Goal: Task Accomplishment & Management: Complete application form

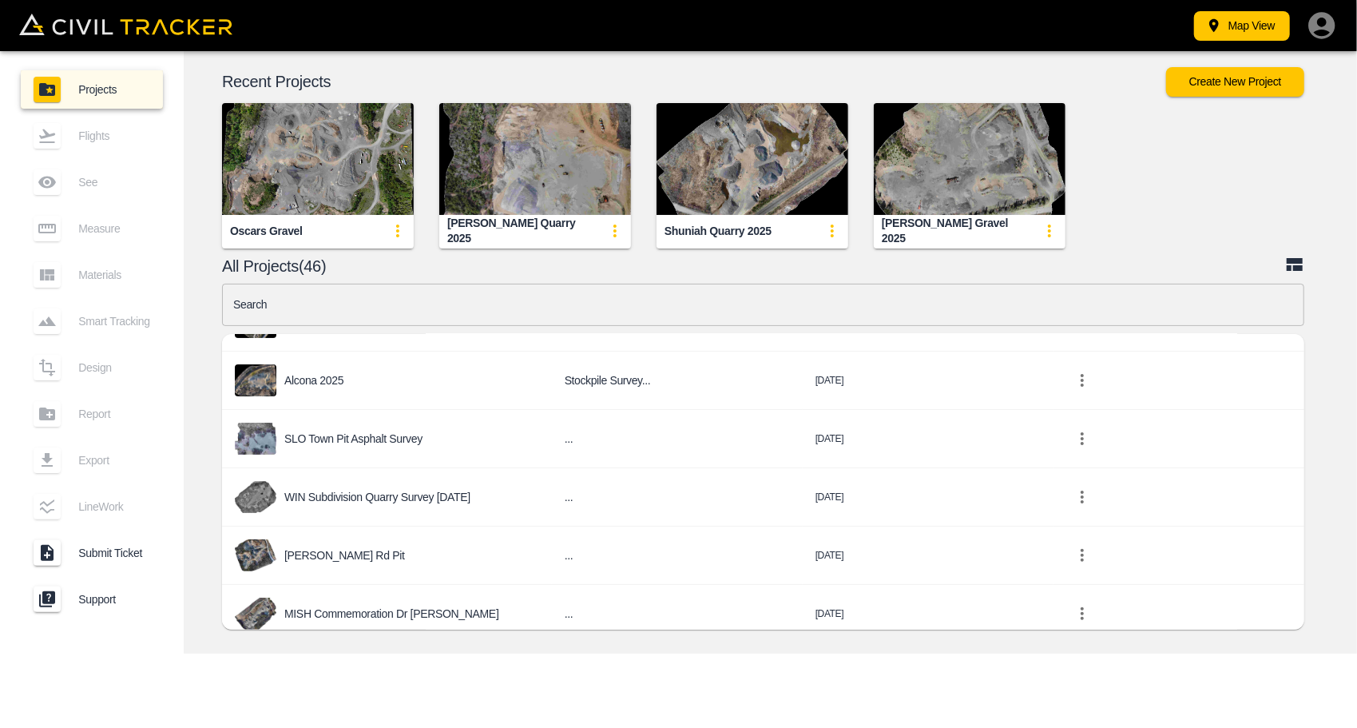
scroll to position [399, 0]
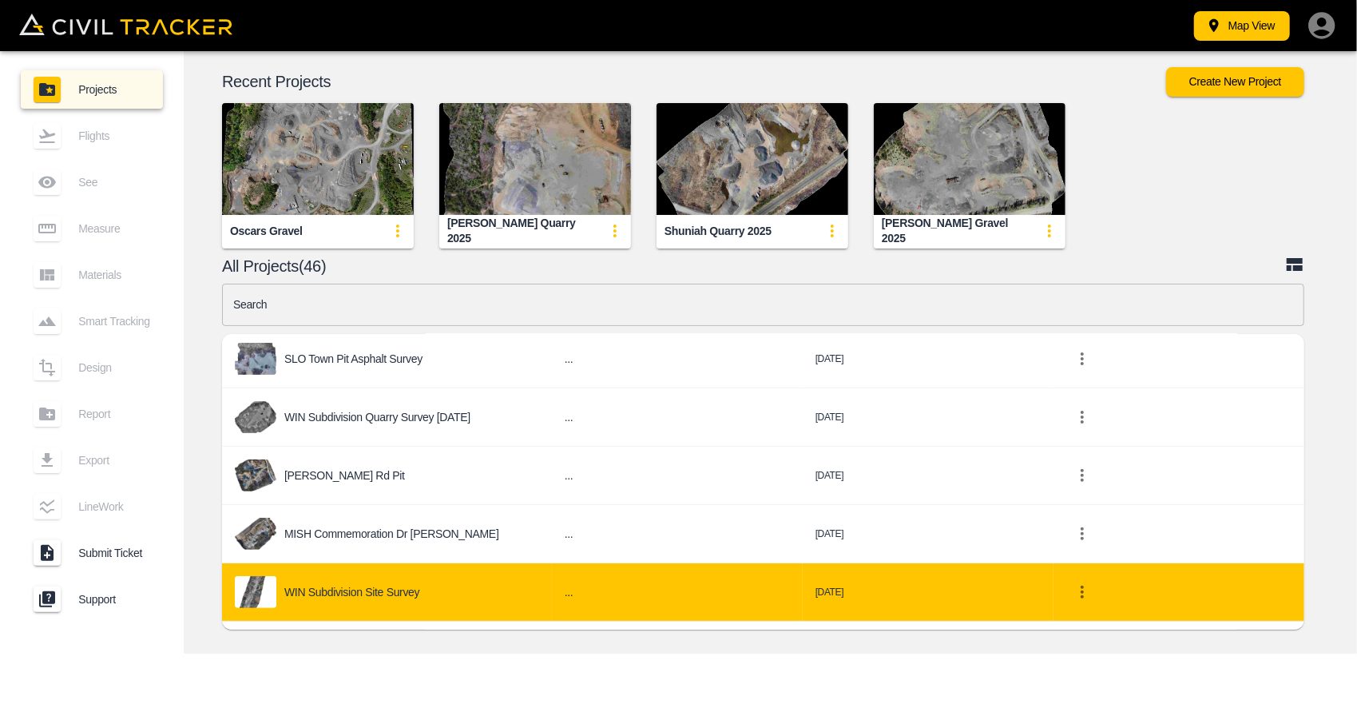
click at [424, 576] on div "WIN Subdivision Site Survey" at bounding box center [387, 592] width 304 height 32
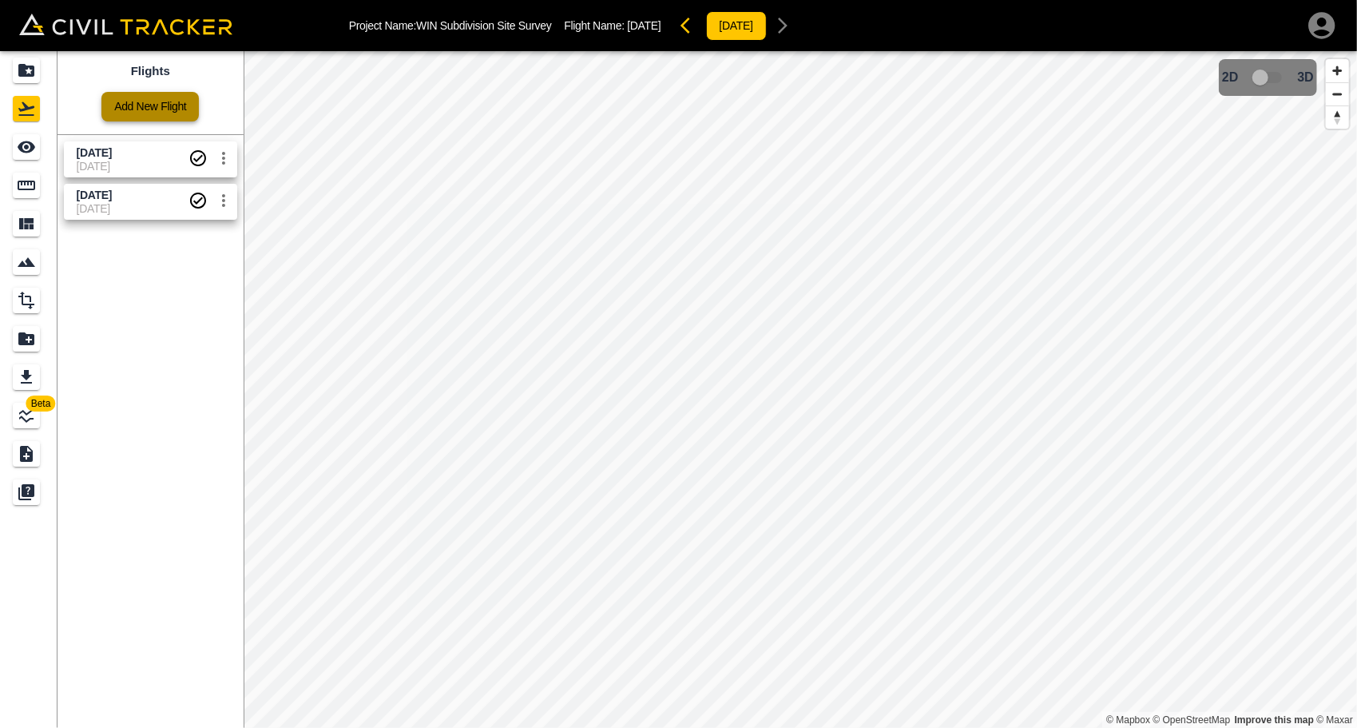
click at [149, 104] on link "Add New Flight" at bounding box center [149, 107] width 97 height 30
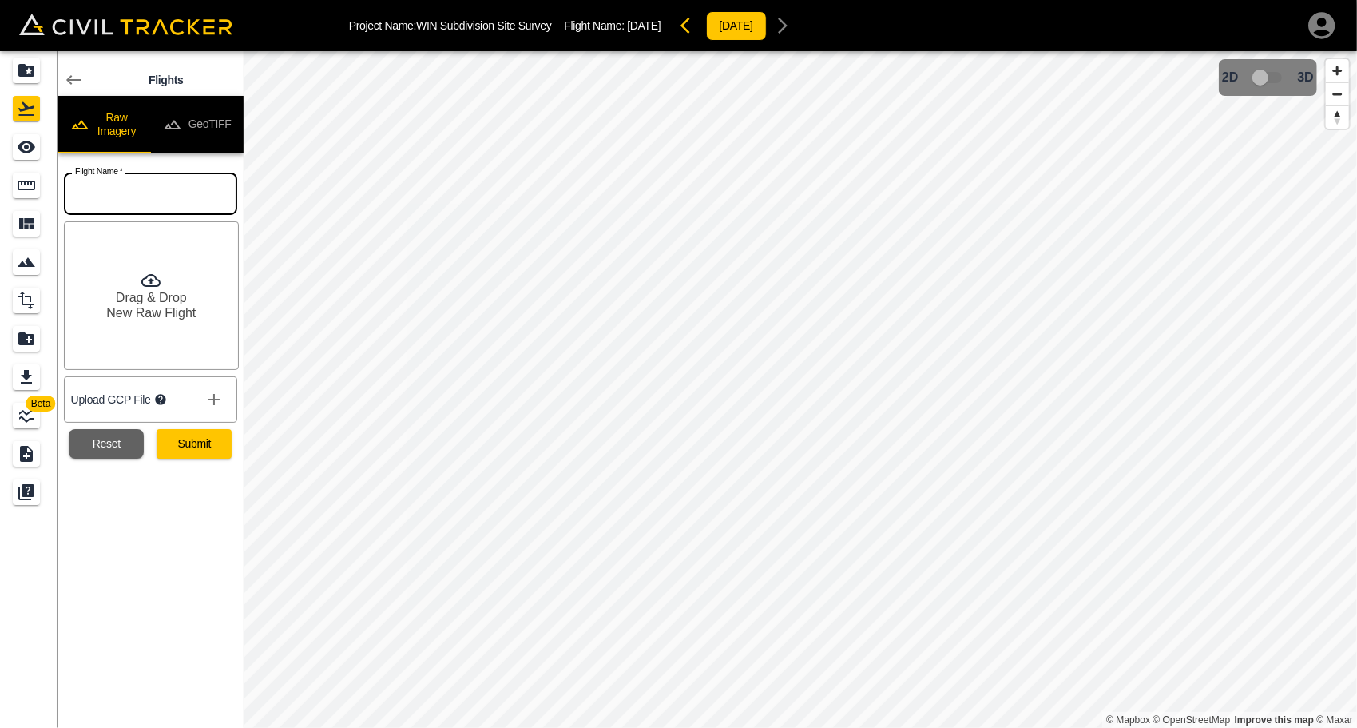
click at [163, 201] on input "text" at bounding box center [150, 194] width 173 height 42
click at [145, 562] on div "Flights Raw Imagery GeoTIFF Flight Name   * Flight Name * Drag & Drop New Raw F…" at bounding box center [151, 389] width 186 height 677
click at [26, 59] on div "Projects" at bounding box center [26, 71] width 27 height 26
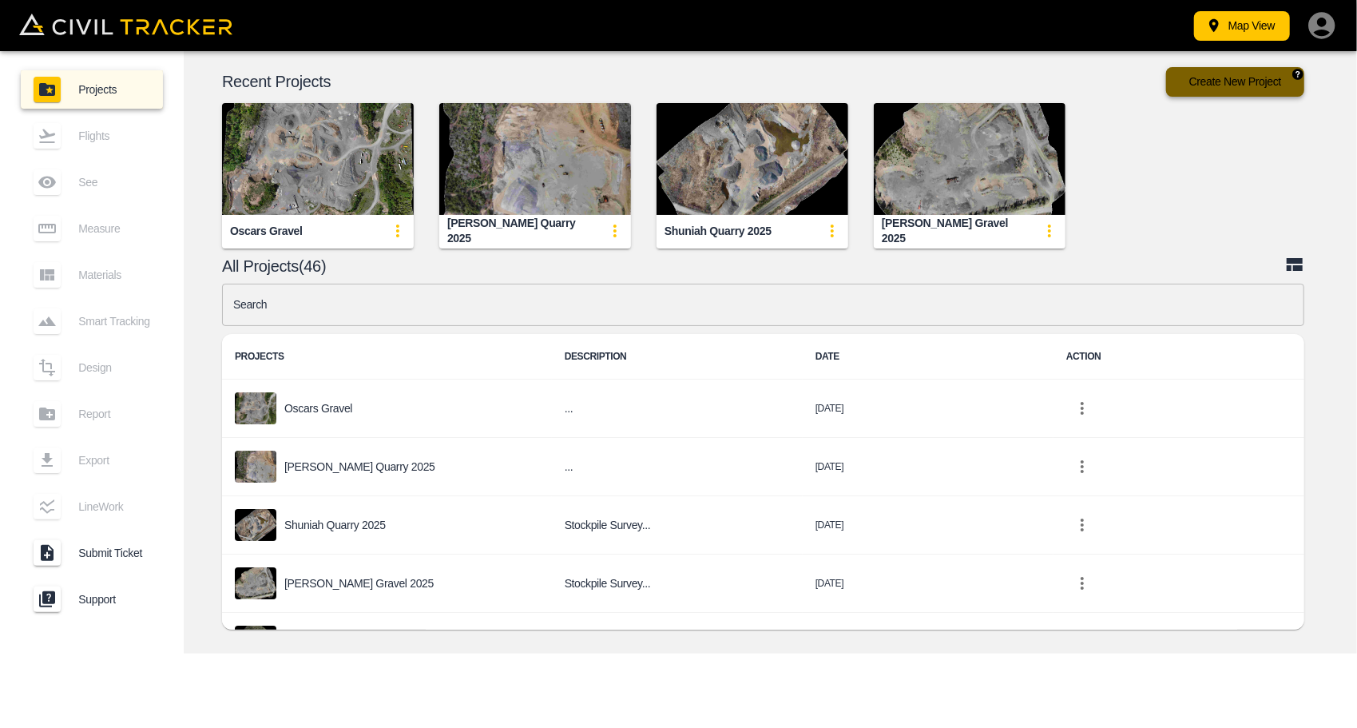
click at [1240, 85] on button "Create New Project" at bounding box center [1236, 82] width 138 height 30
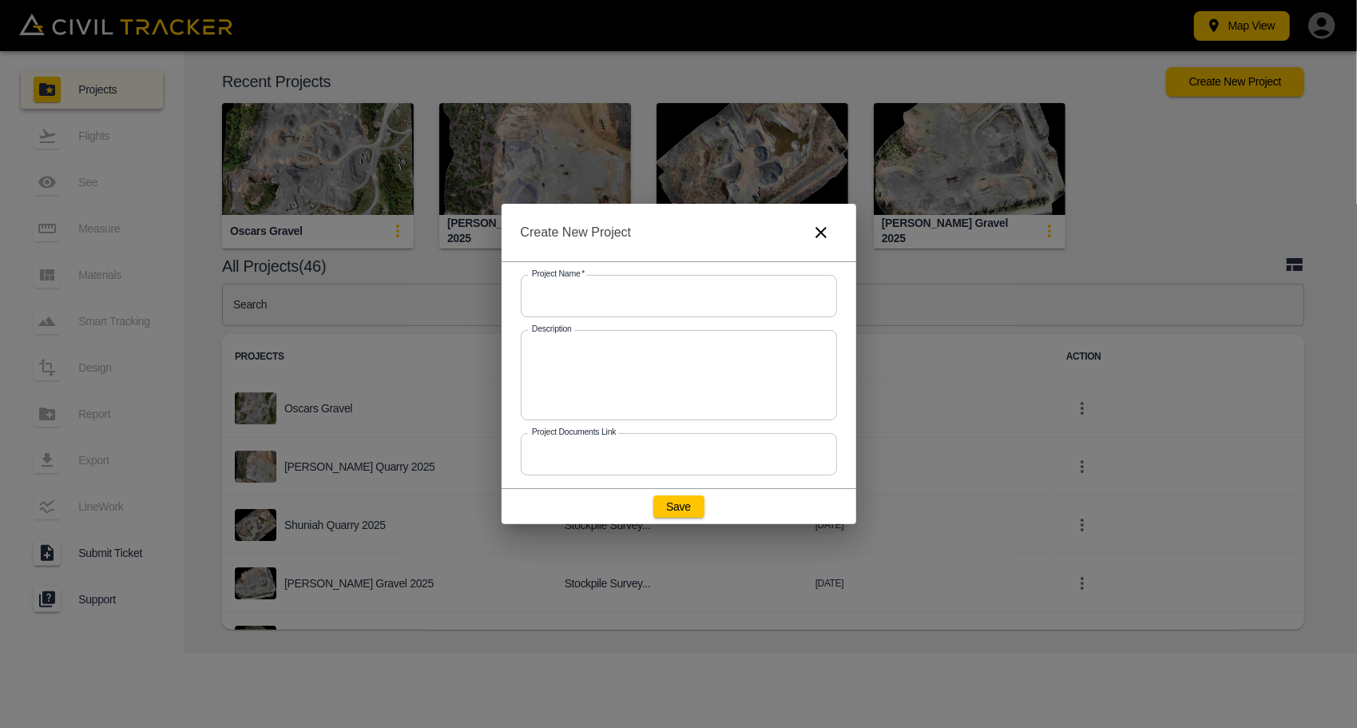
click at [593, 294] on input "text" at bounding box center [679, 296] width 316 height 42
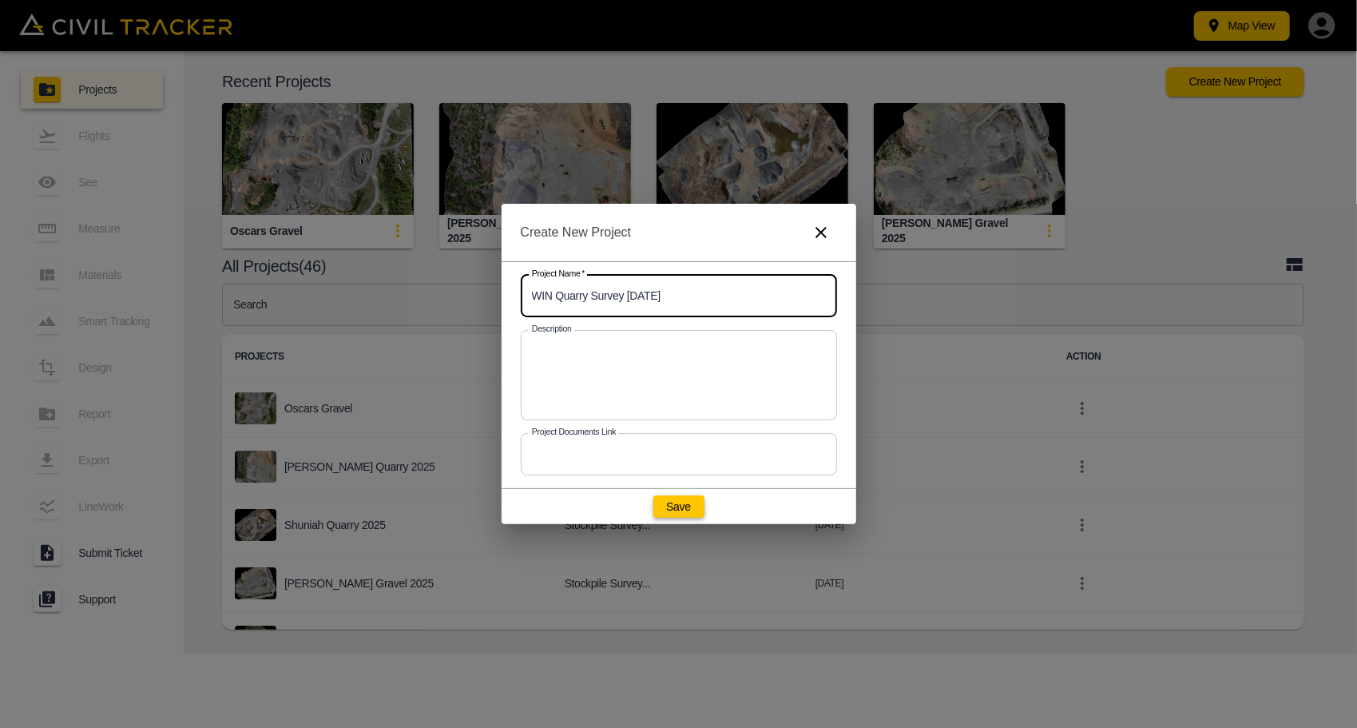
type input "WIN Quarry Survey [DATE]"
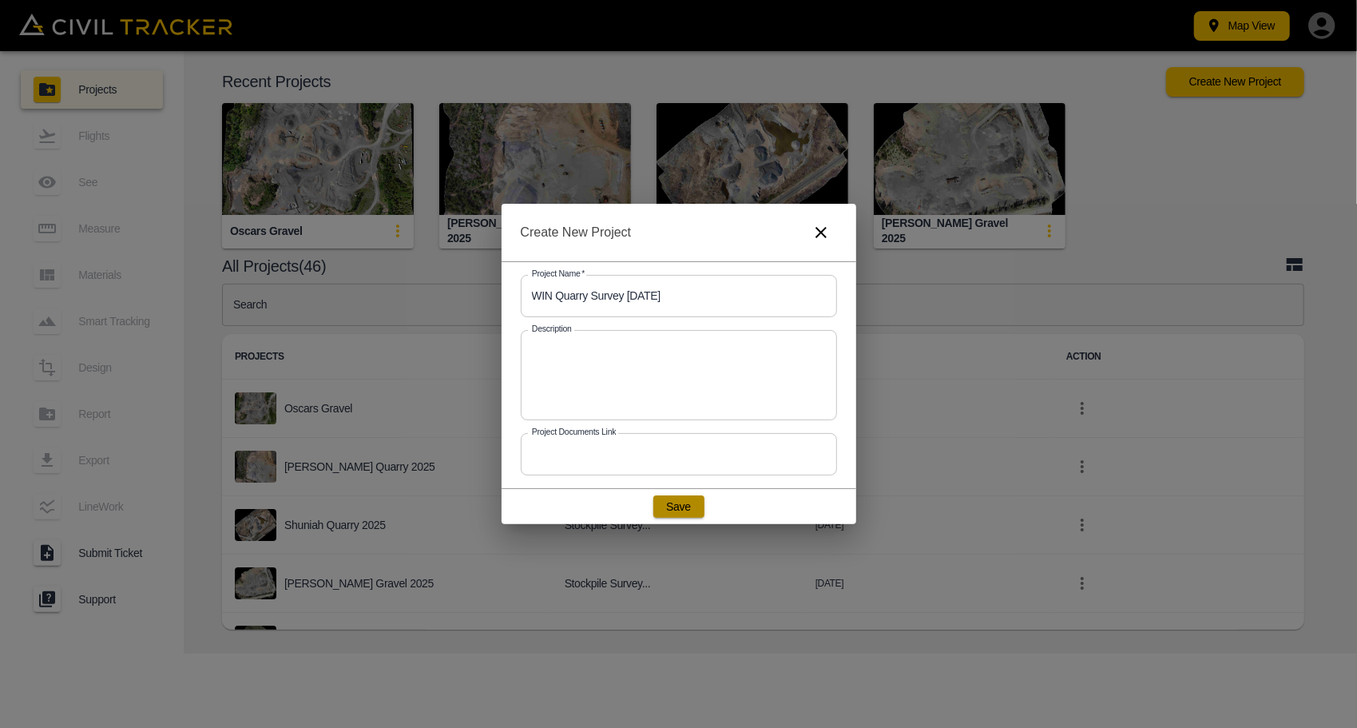
click at [686, 503] on button "Save" at bounding box center [679, 506] width 51 height 22
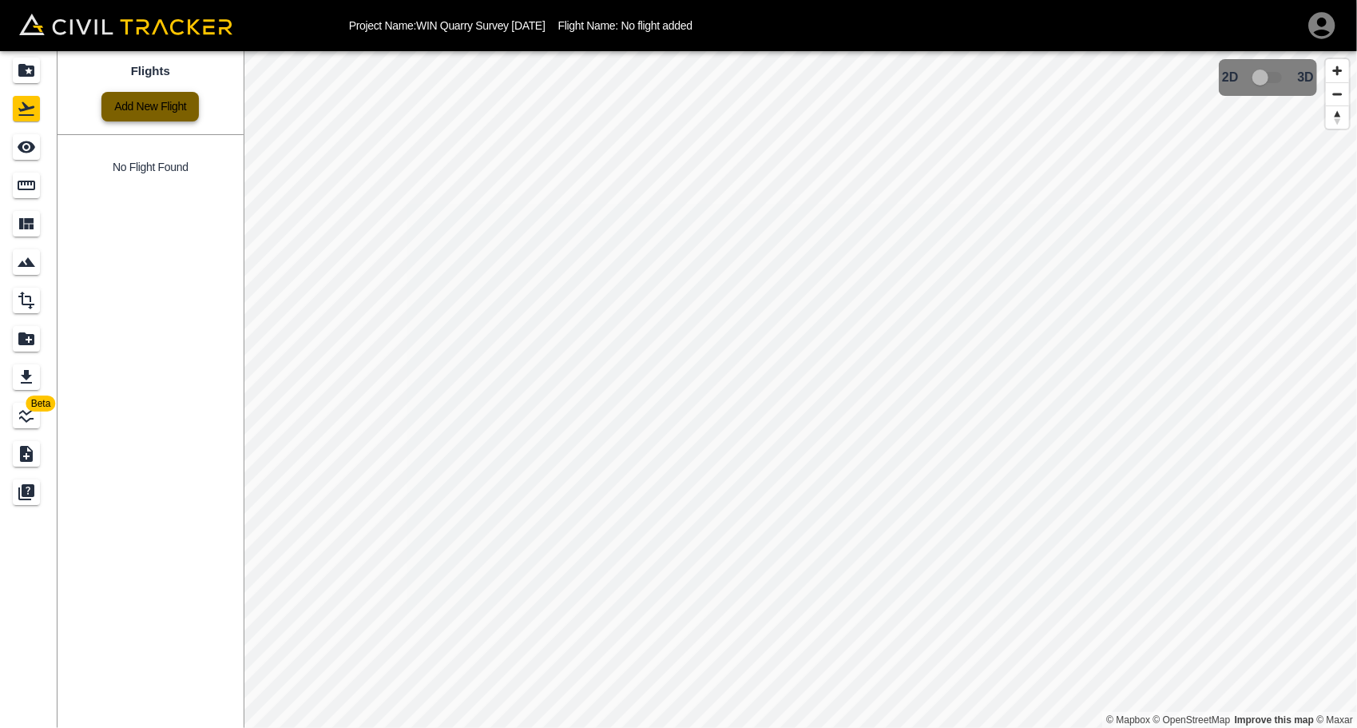
click at [149, 111] on link "Add New Flight" at bounding box center [149, 107] width 97 height 30
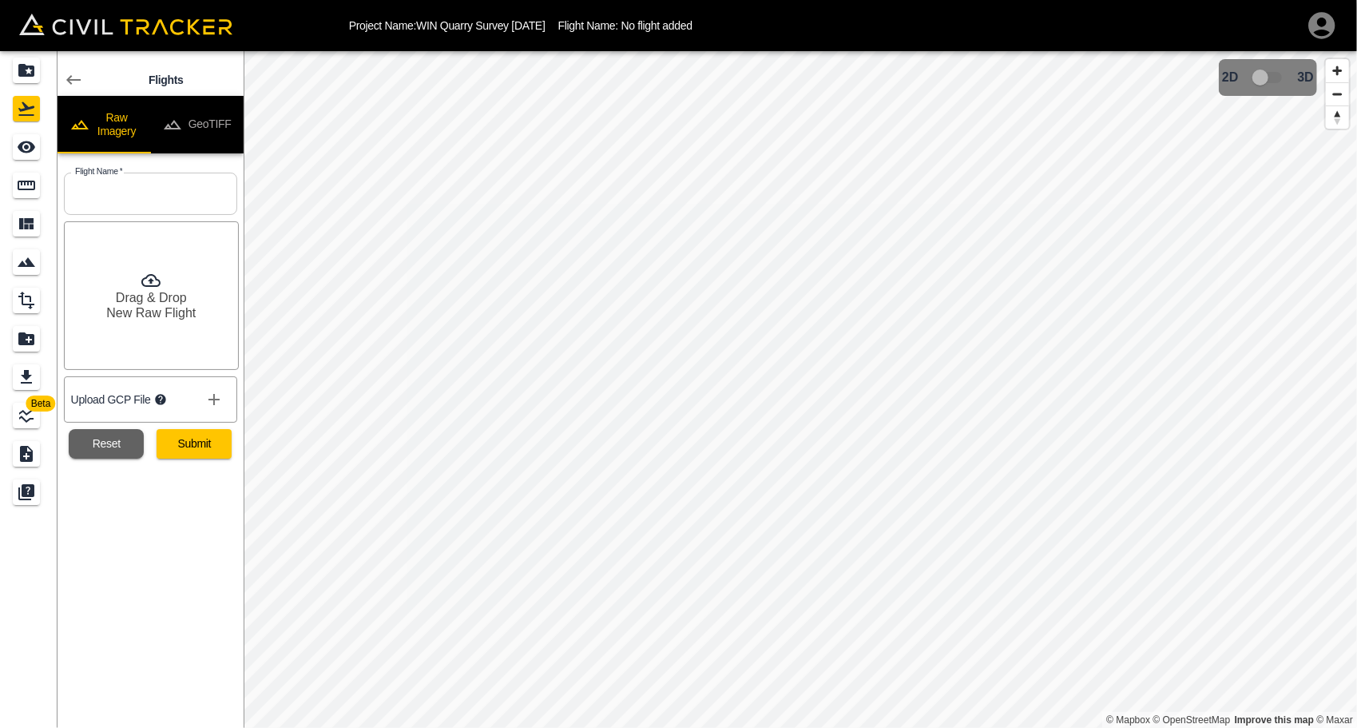
click at [121, 183] on input "text" at bounding box center [150, 194] width 173 height 42
type input "[DATE]"
click at [198, 447] on button "Submit" at bounding box center [194, 444] width 75 height 30
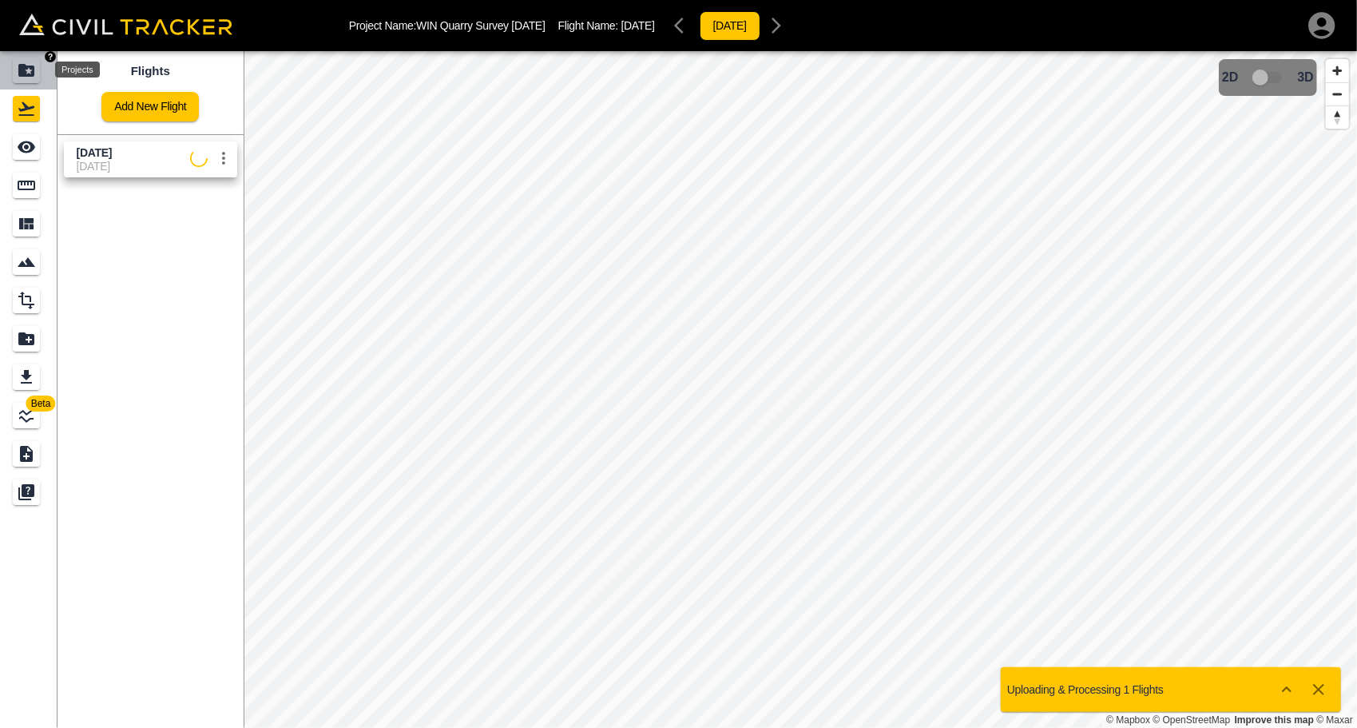
click at [32, 78] on icon "Projects" at bounding box center [26, 70] width 19 height 19
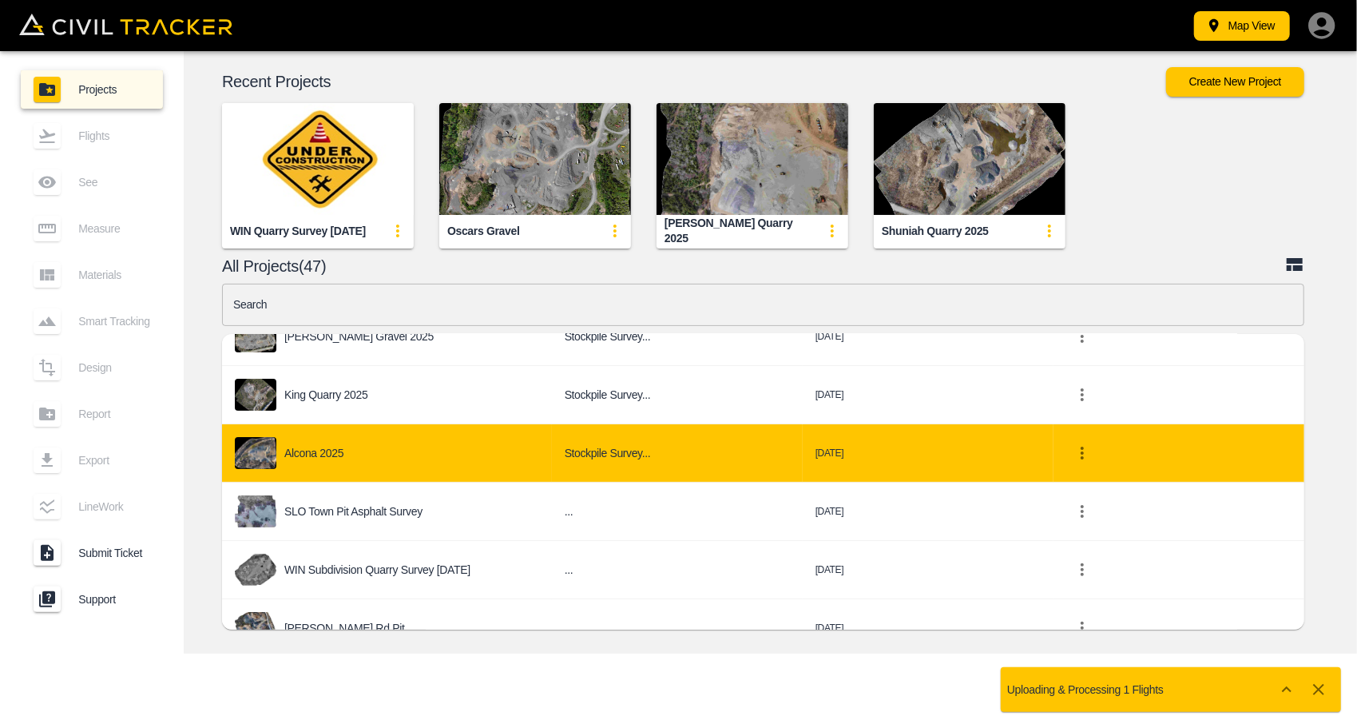
scroll to position [399, 0]
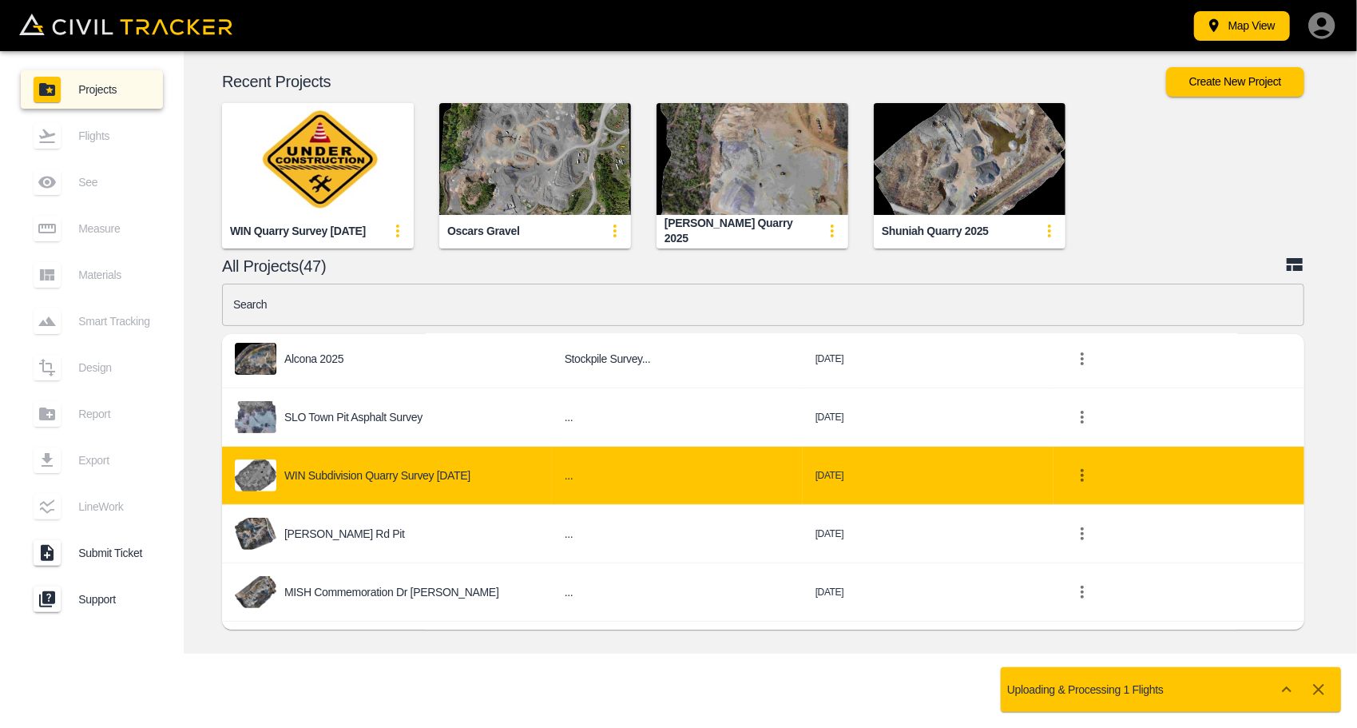
click at [451, 479] on p "WIN Subdivision Quarry Survey [DATE]" at bounding box center [377, 475] width 186 height 13
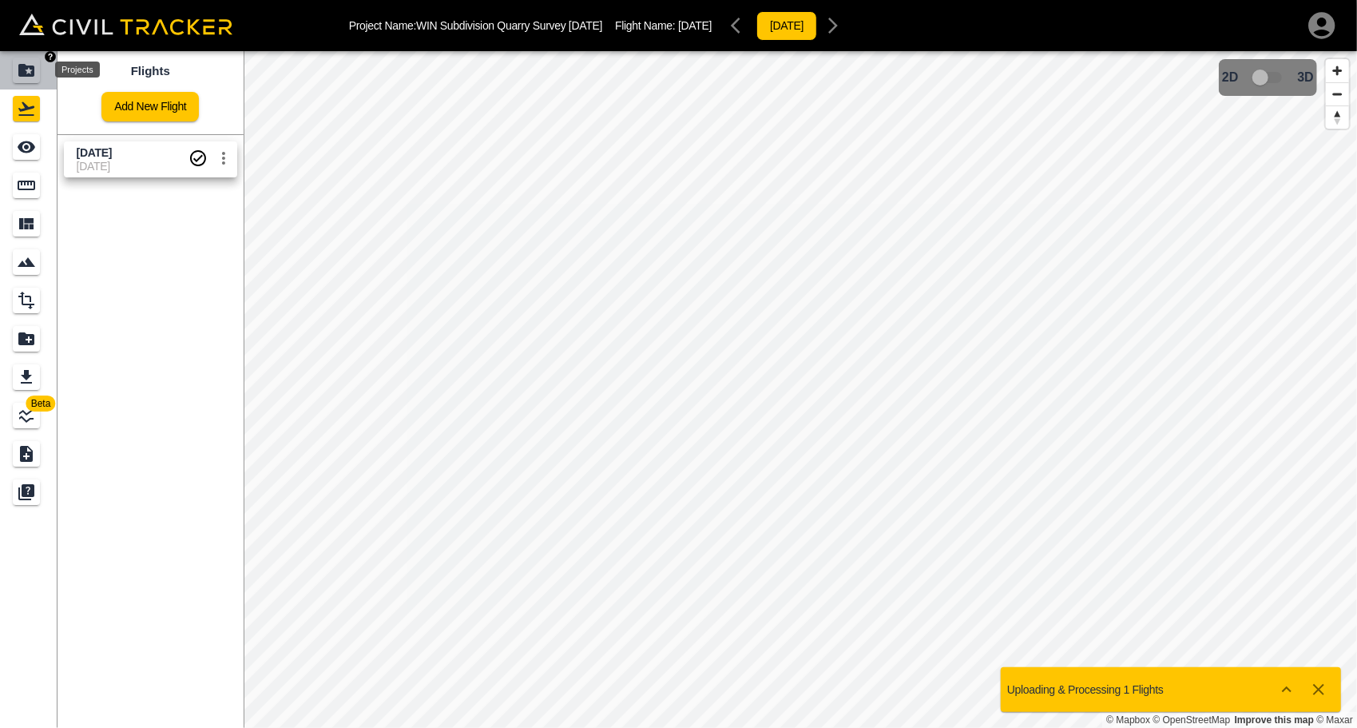
click at [27, 75] on icon "Projects" at bounding box center [26, 70] width 16 height 13
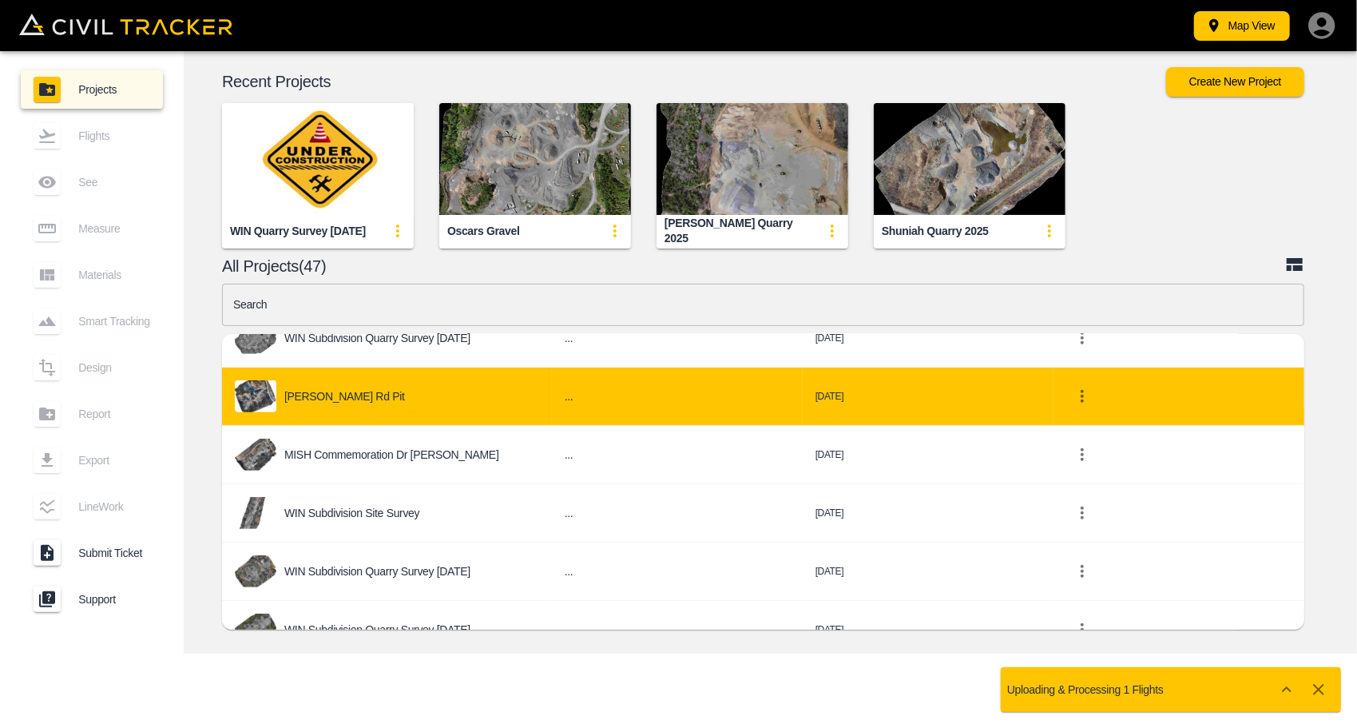
scroll to position [559, 0]
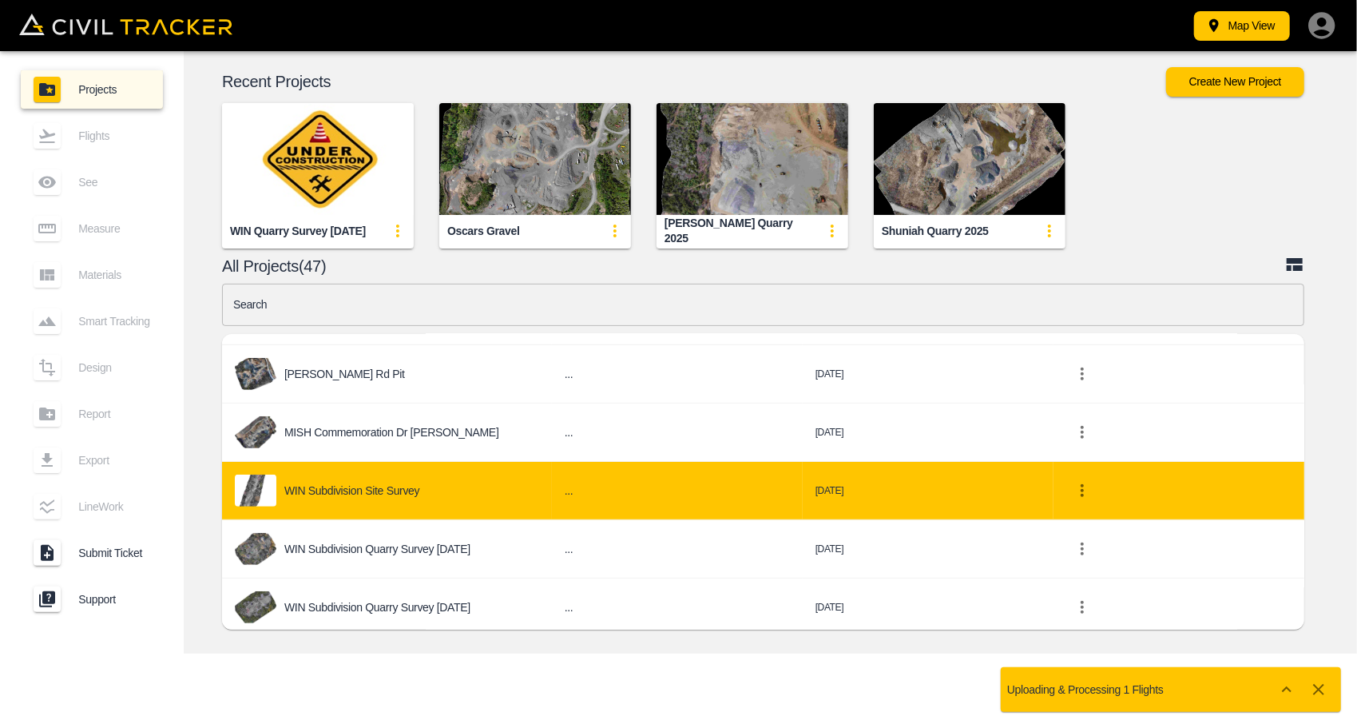
click at [446, 487] on div "WIN Subdivision Site Survey" at bounding box center [387, 491] width 304 height 32
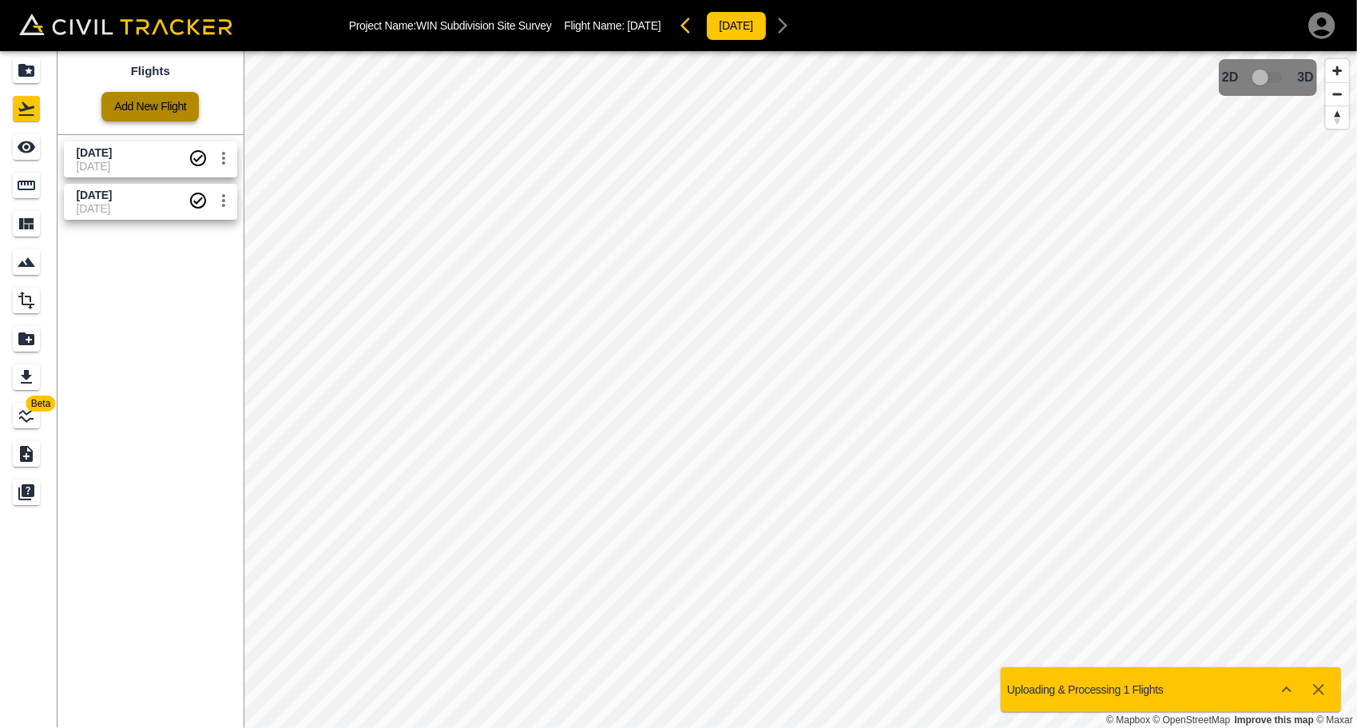
click at [136, 107] on link "Add New Flight" at bounding box center [149, 107] width 97 height 30
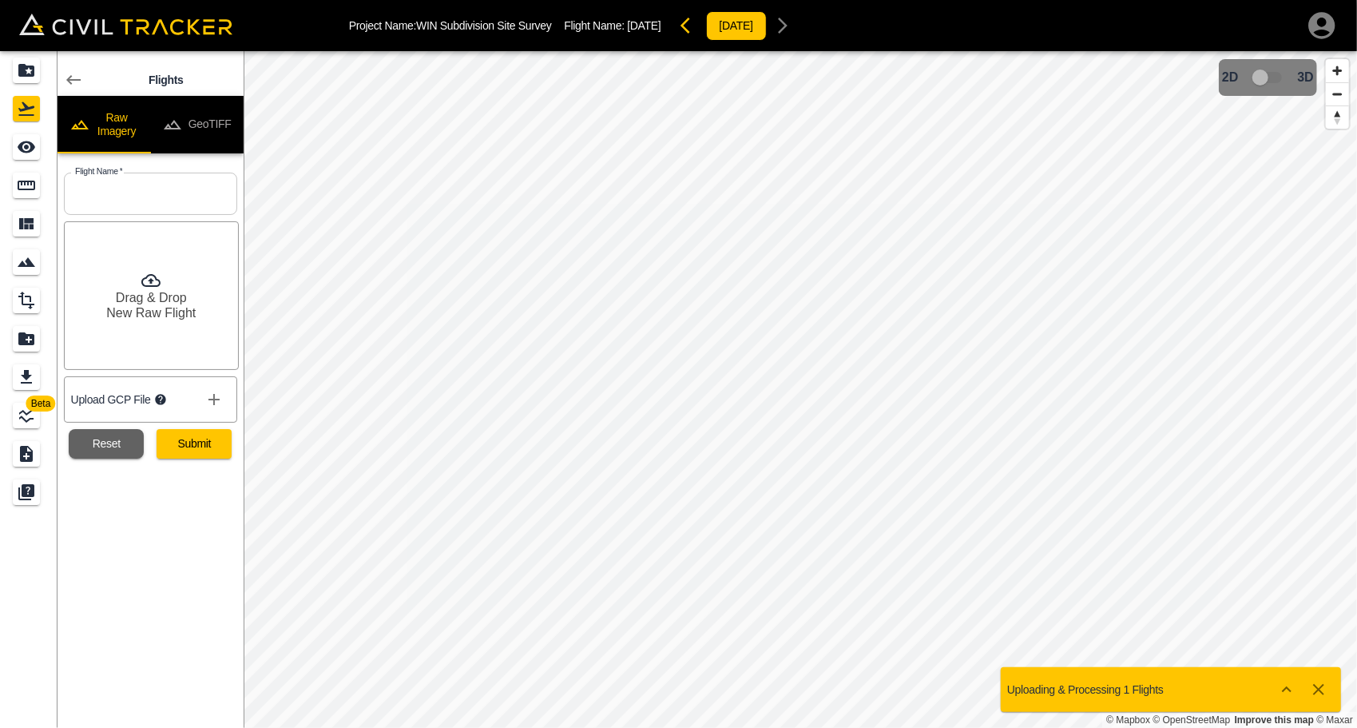
click at [136, 184] on input "text" at bounding box center [150, 194] width 173 height 42
type input "[DATE]"
click at [129, 554] on div "Flights Raw Imagery GeoTIFF Flight Name   * [DATE] Flight Name * Drag & Drop Ne…" at bounding box center [151, 389] width 186 height 677
click at [209, 398] on icon "show more" at bounding box center [214, 399] width 11 height 11
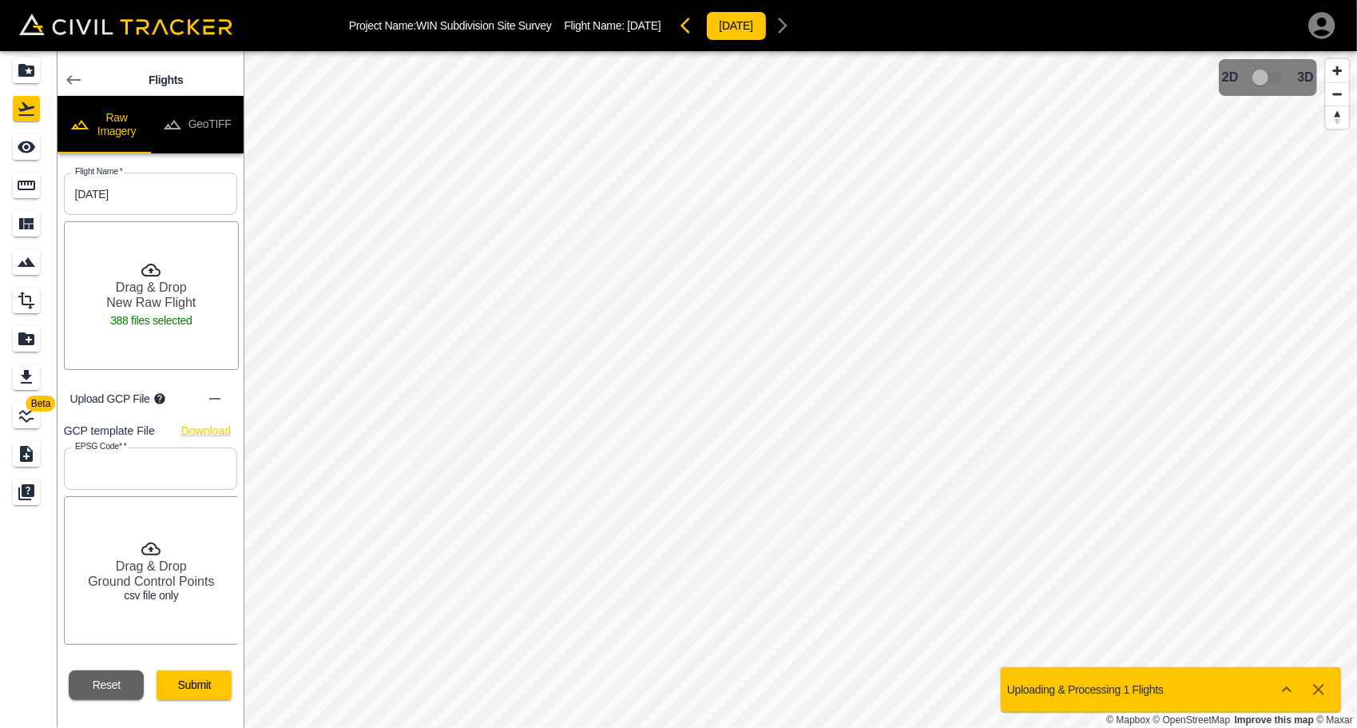
click at [198, 432] on link "Download" at bounding box center [206, 431] width 50 height 20
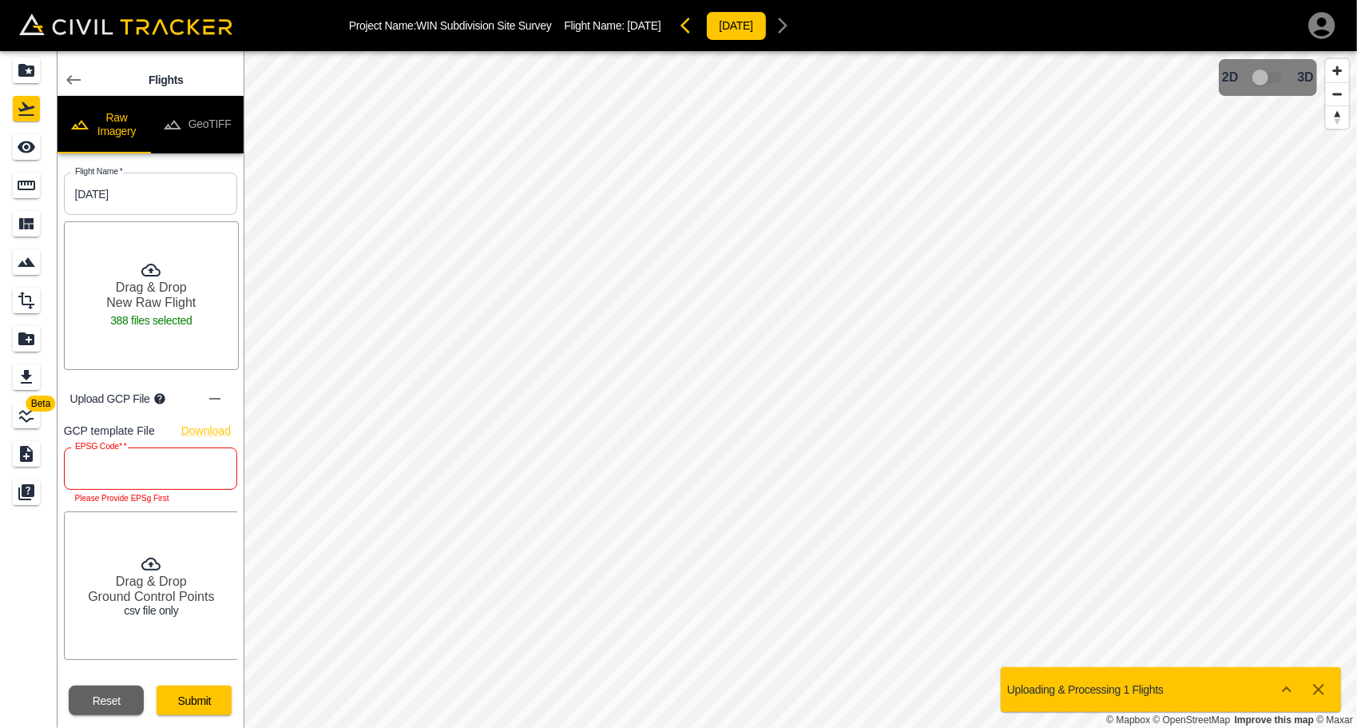
click at [121, 467] on input "text" at bounding box center [150, 468] width 173 height 42
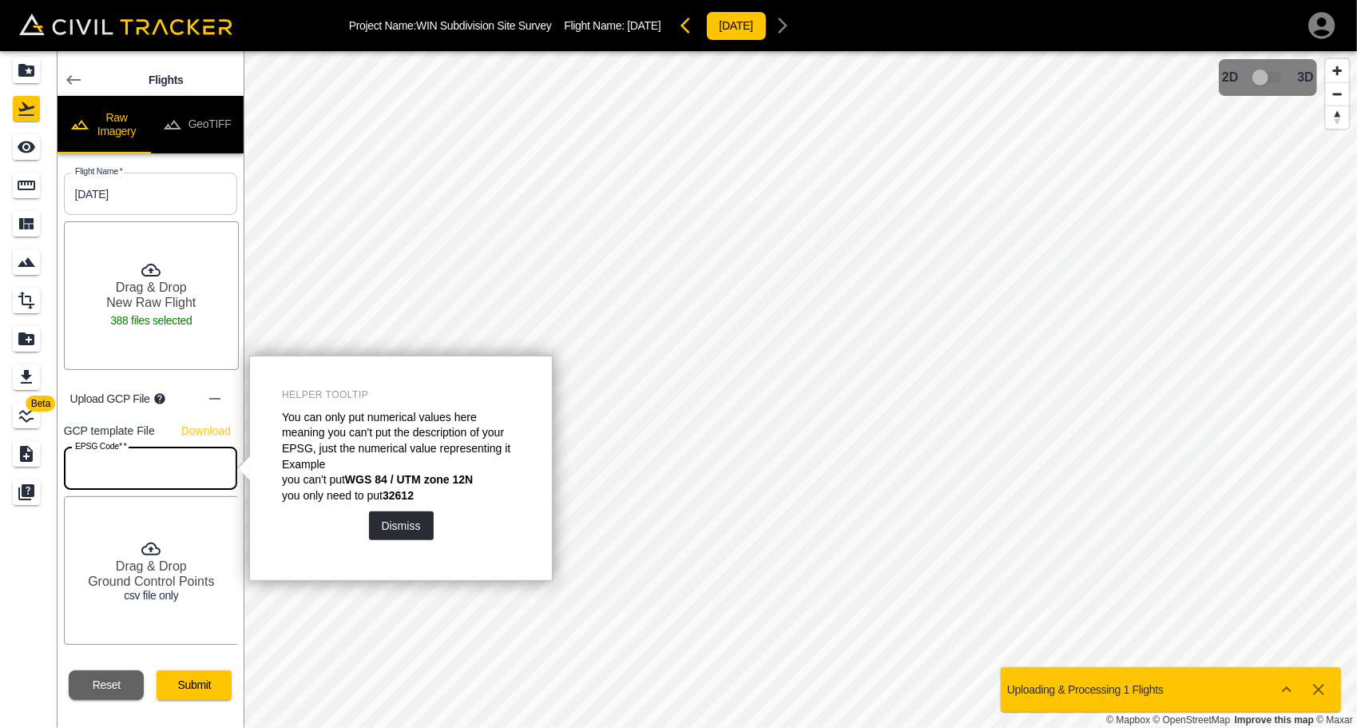
click at [130, 462] on input "text" at bounding box center [150, 468] width 173 height 42
type input "26915"
click at [417, 525] on button "Dismiss" at bounding box center [401, 525] width 65 height 29
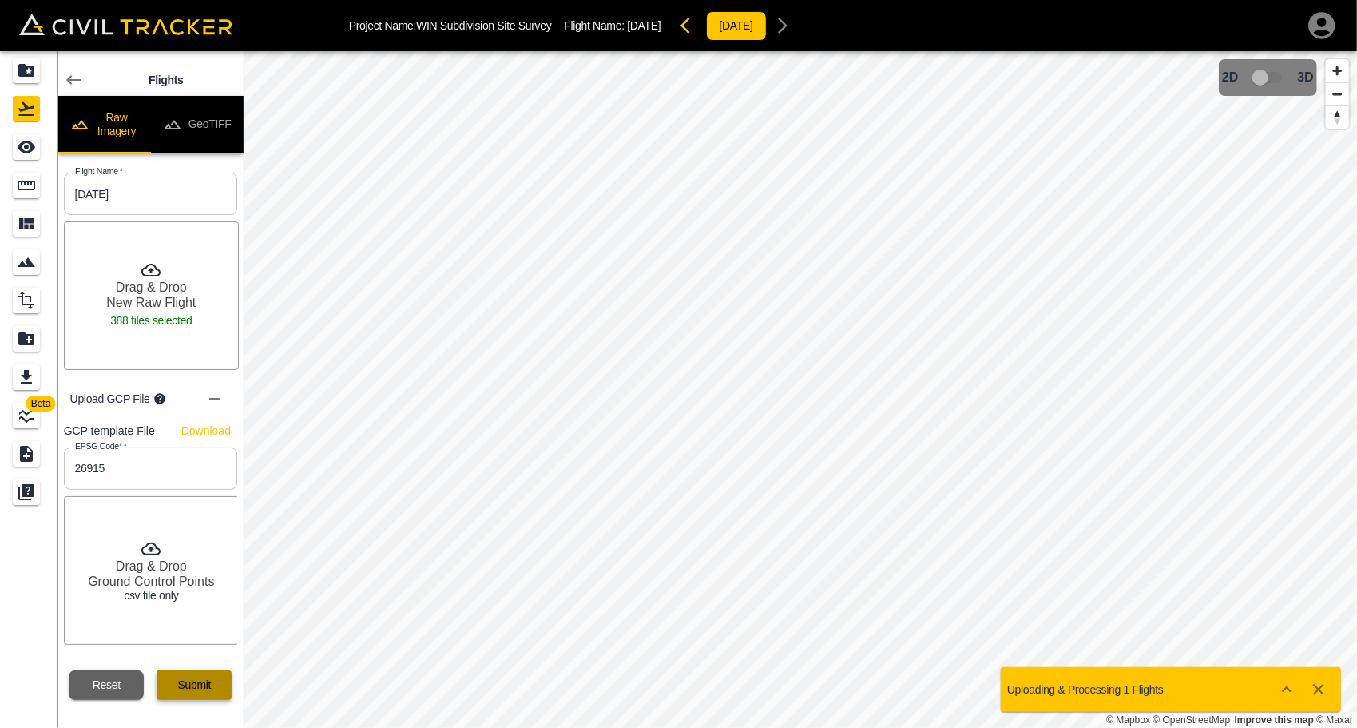
click at [191, 686] on button "Submit" at bounding box center [194, 685] width 75 height 30
